Goal: Navigation & Orientation: Find specific page/section

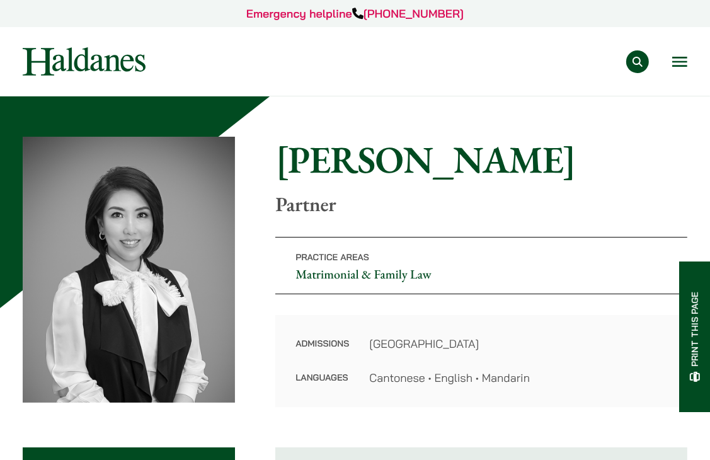
click at [677, 66] on button "Open menu" at bounding box center [680, 62] width 15 height 10
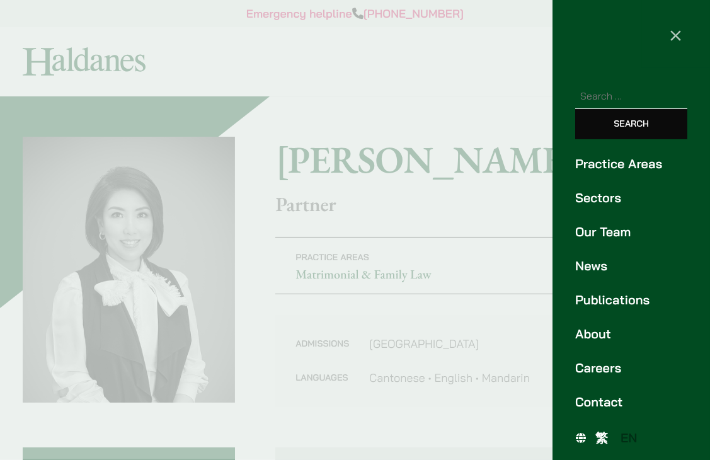
click at [599, 230] on link "Our Team" at bounding box center [631, 231] width 112 height 19
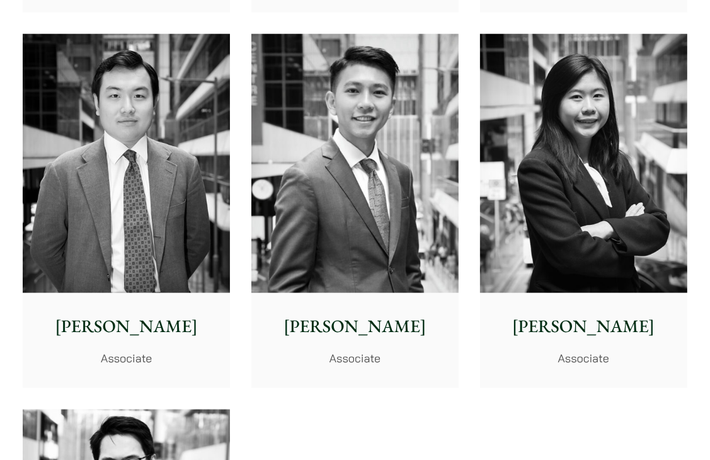
scroll to position [4538, 0]
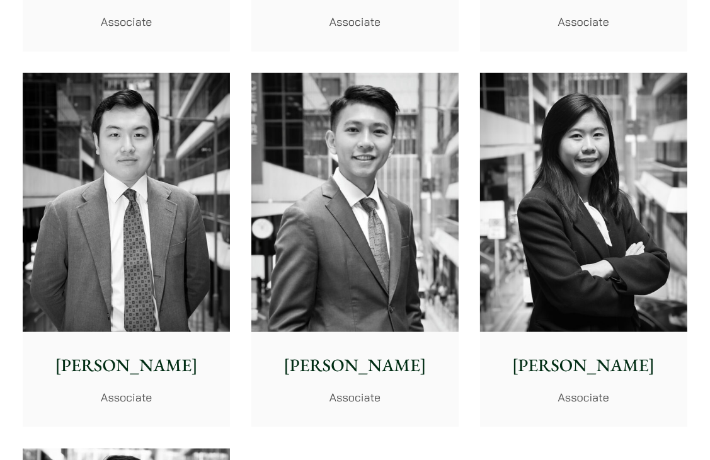
click at [629, 332] on div "[PERSON_NAME] Associate" at bounding box center [583, 379] width 207 height 94
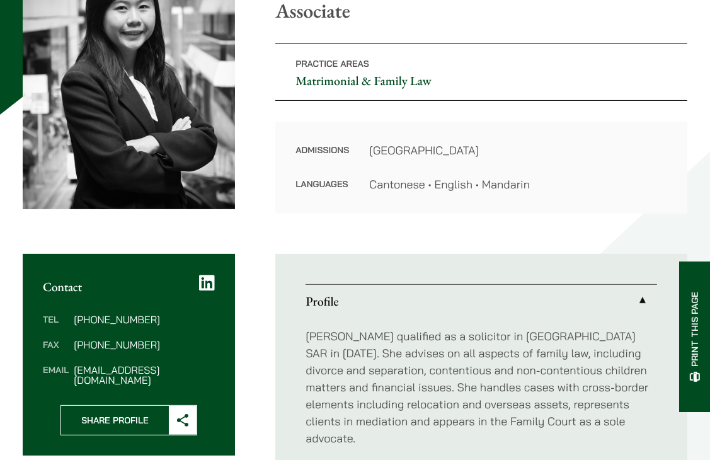
scroll to position [189, 0]
